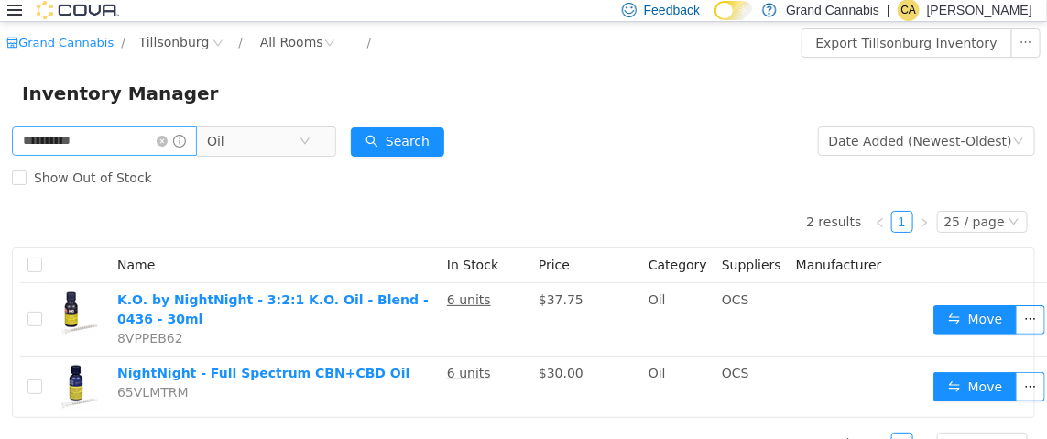
scroll to position [29, 0]
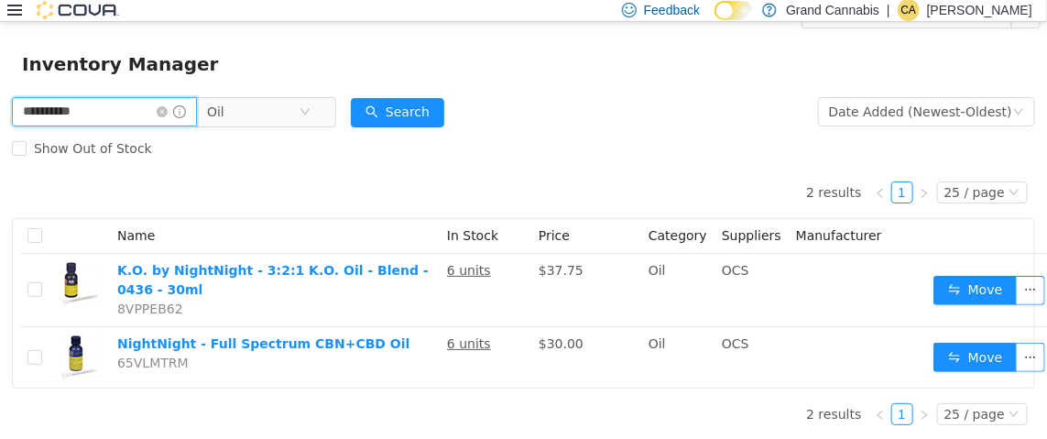
drag, startPoint x: 153, startPoint y: 107, endPoint x: 0, endPoint y: 117, distance: 153.3
click at [0, 117] on div "**********" at bounding box center [523, 266] width 1047 height 346
type input "*********"
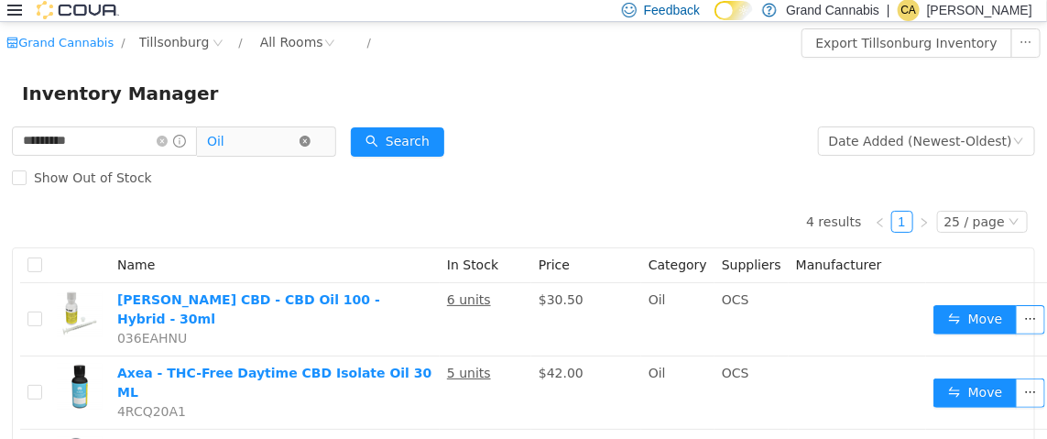
click at [311, 141] on icon "icon: close-circle" at bounding box center [305, 140] width 11 height 11
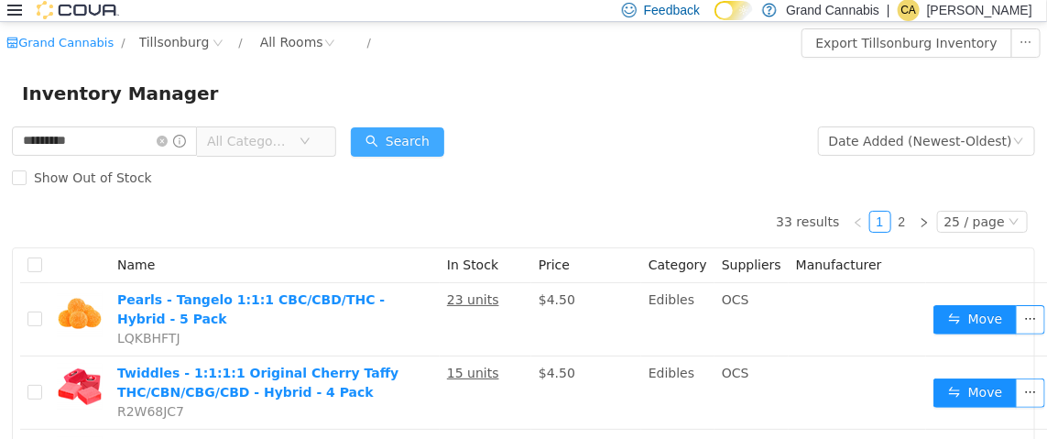
click at [397, 137] on button "Search" at bounding box center [397, 140] width 93 height 29
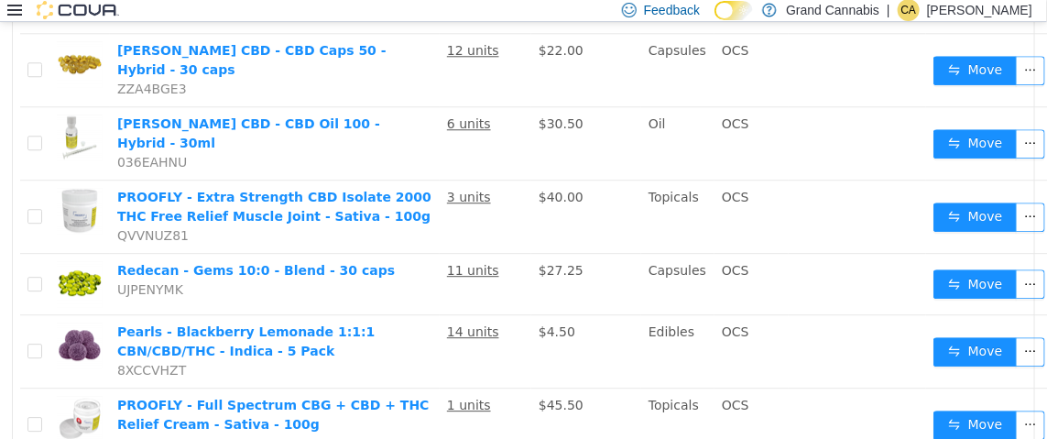
scroll to position [1650, 0]
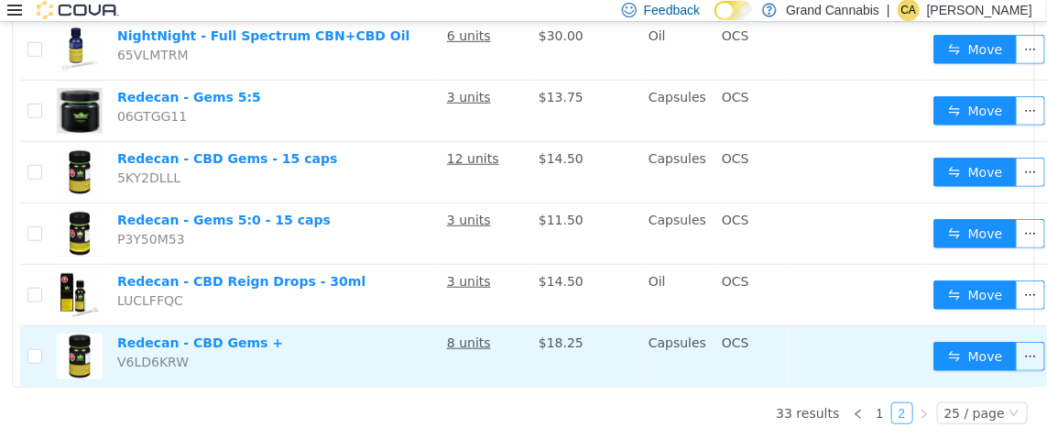
scroll to position [399, 0]
click at [239, 336] on td "Redecan - CBD Gems + V6LD6KRW" at bounding box center [275, 355] width 330 height 60
click at [979, 346] on button "Move" at bounding box center [976, 355] width 84 height 29
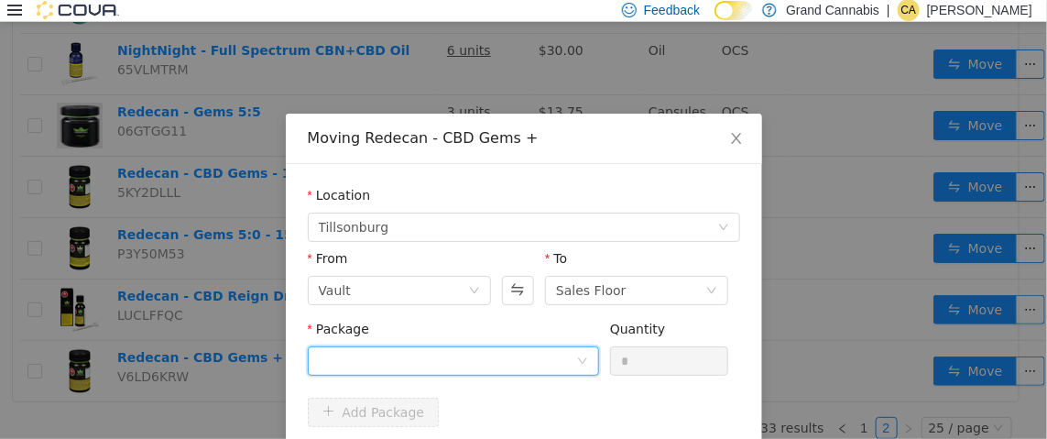
click at [505, 366] on div at bounding box center [447, 359] width 257 height 27
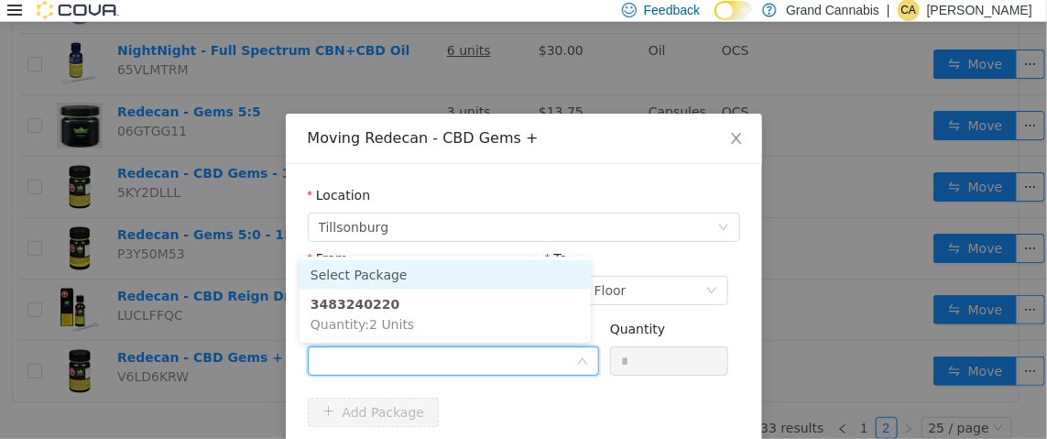
click at [505, 366] on input "Package" at bounding box center [447, 361] width 257 height 27
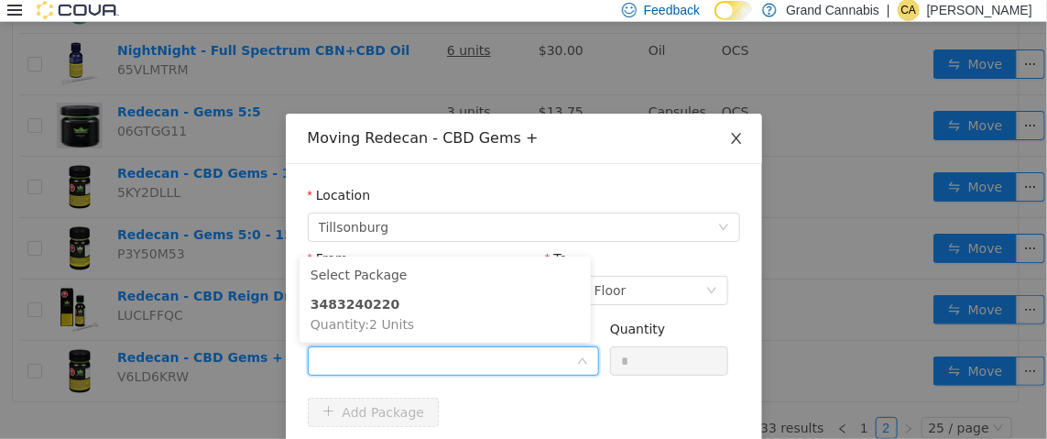
click at [729, 141] on icon "icon: close" at bounding box center [736, 137] width 15 height 15
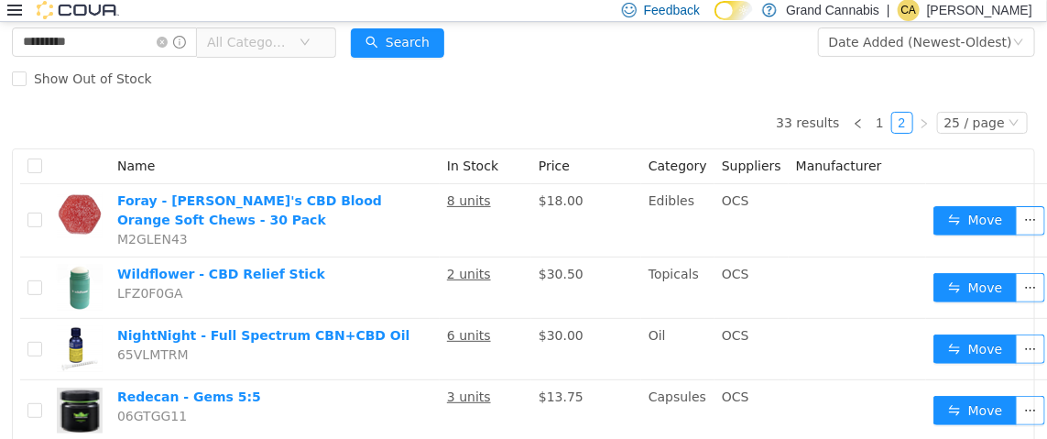
scroll to position [0, 0]
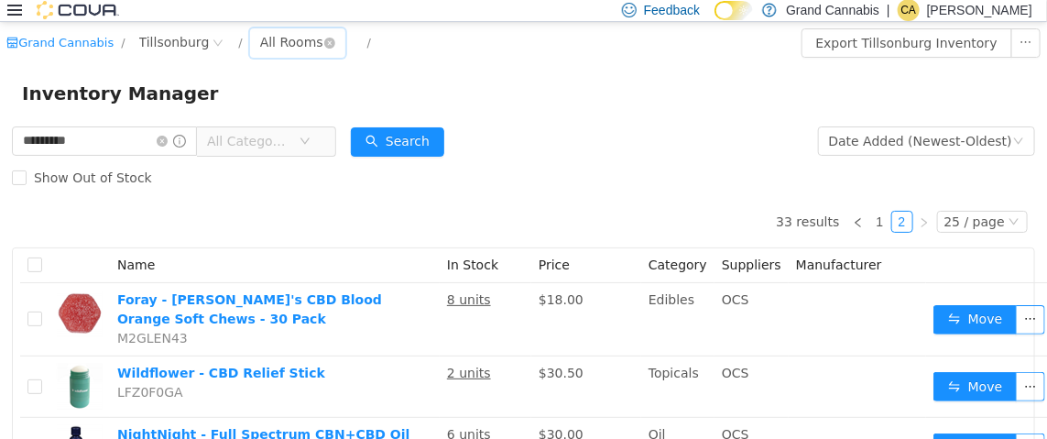
click at [268, 40] on div "All Rooms" at bounding box center [291, 40] width 63 height 27
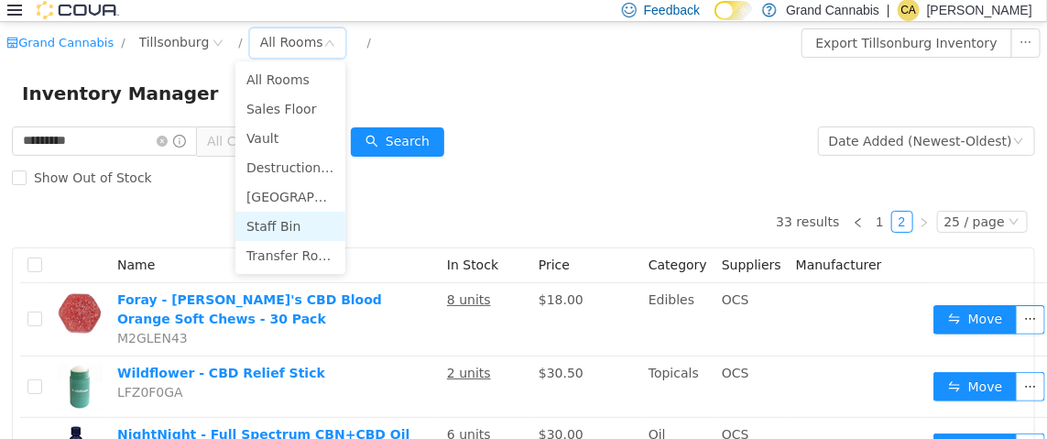
click at [287, 224] on li "Staff Bin" at bounding box center [290, 225] width 110 height 29
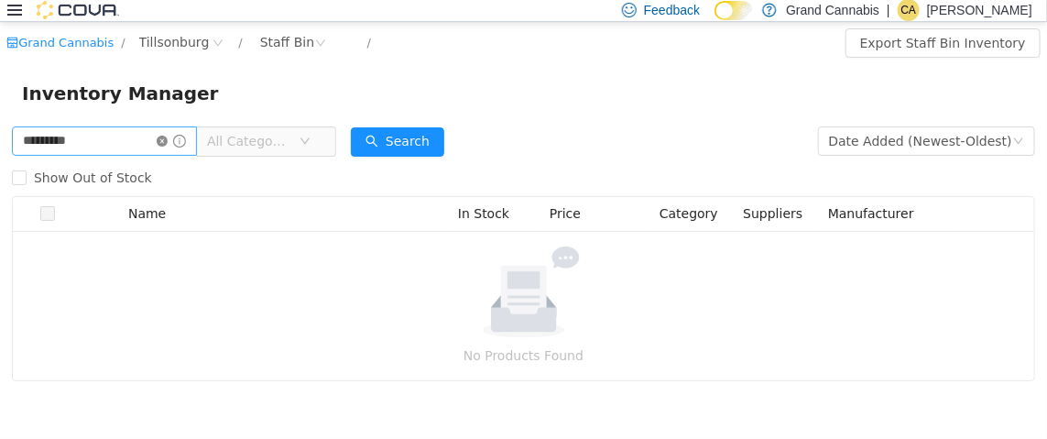
click at [168, 141] on icon "icon: close-circle" at bounding box center [162, 140] width 11 height 11
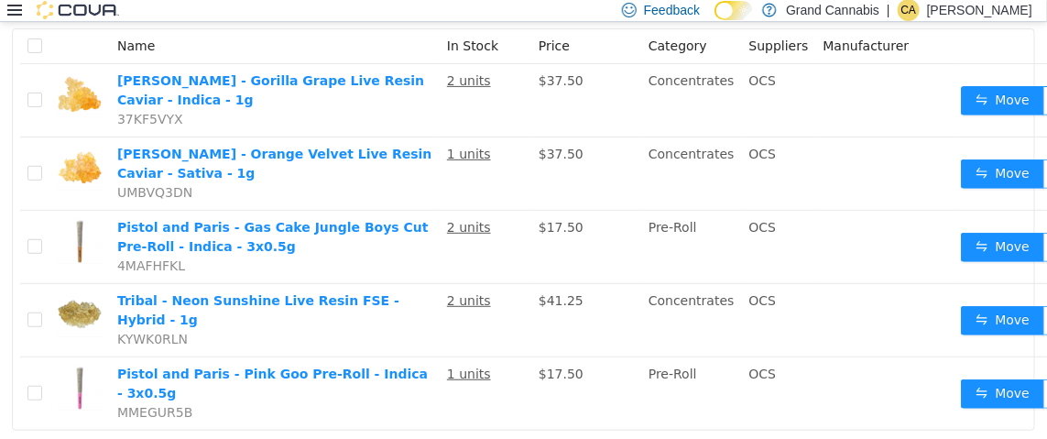
scroll to position [252, 0]
